Goal: Use online tool/utility: Utilize a website feature to perform a specific function

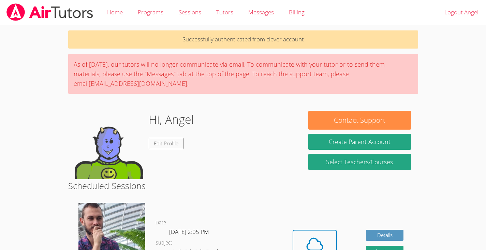
scroll to position [77, 0]
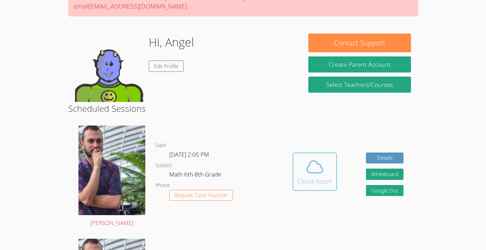
click at [314, 178] on div "Cloud Room" at bounding box center [315, 181] width 35 height 10
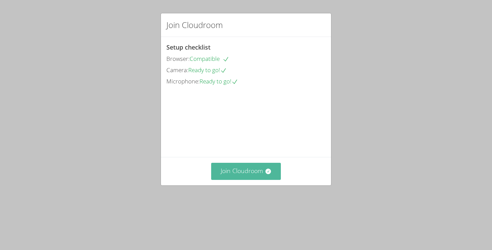
click at [259, 179] on button "Join Cloudroom" at bounding box center [246, 170] width 70 height 17
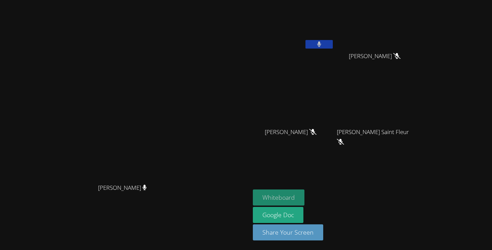
click at [304, 189] on button "Whiteboard" at bounding box center [279, 197] width 52 height 16
click at [333, 44] on button at bounding box center [318, 44] width 27 height 9
click at [333, 43] on button at bounding box center [318, 44] width 27 height 9
